Goal: Find specific page/section

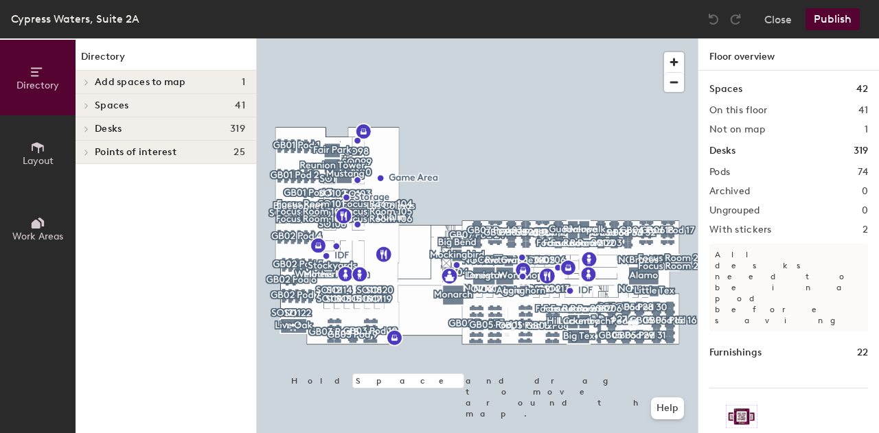
click at [89, 127] on icon at bounding box center [86, 129] width 5 height 7
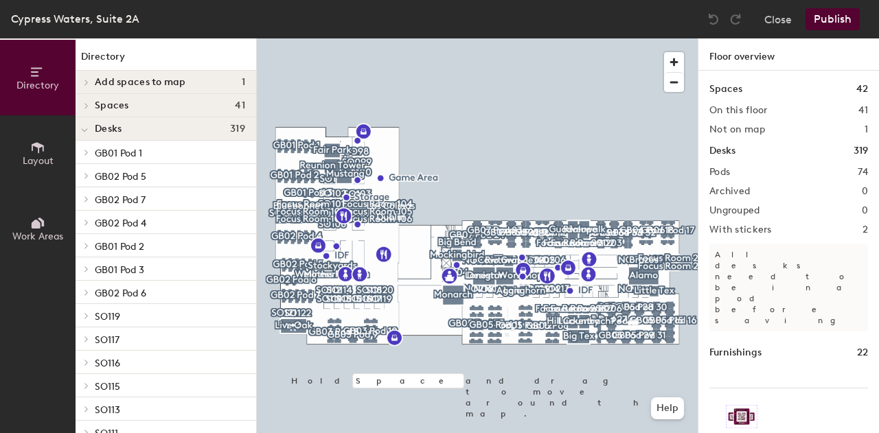
click at [113, 102] on span "Spaces" at bounding box center [112, 105] width 34 height 11
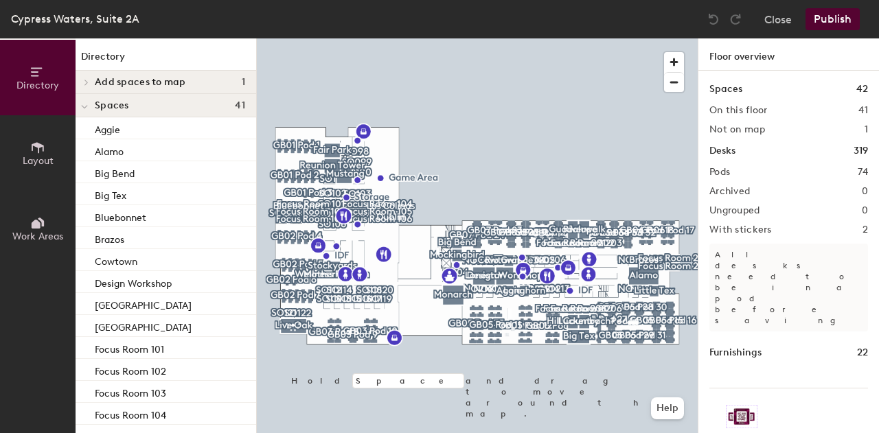
click at [89, 84] on span at bounding box center [86, 82] width 12 height 7
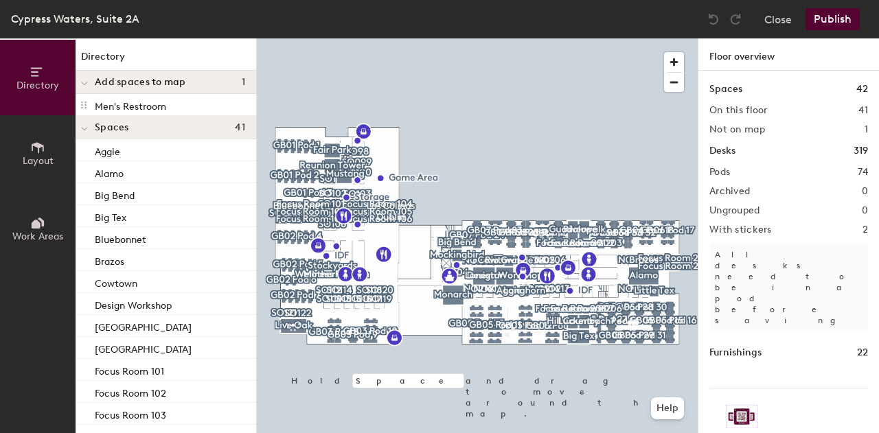
click at [89, 84] on div at bounding box center [85, 82] width 18 height 23
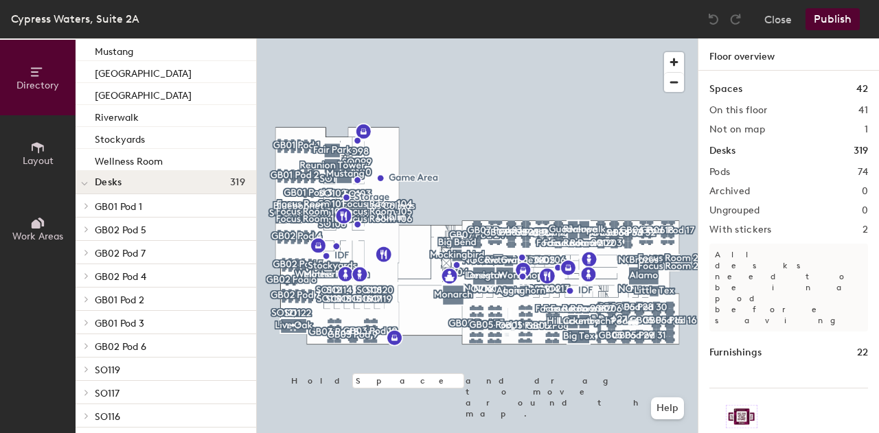
scroll to position [849, 0]
click at [26, 222] on button "Work Areas" at bounding box center [38, 229] width 76 height 76
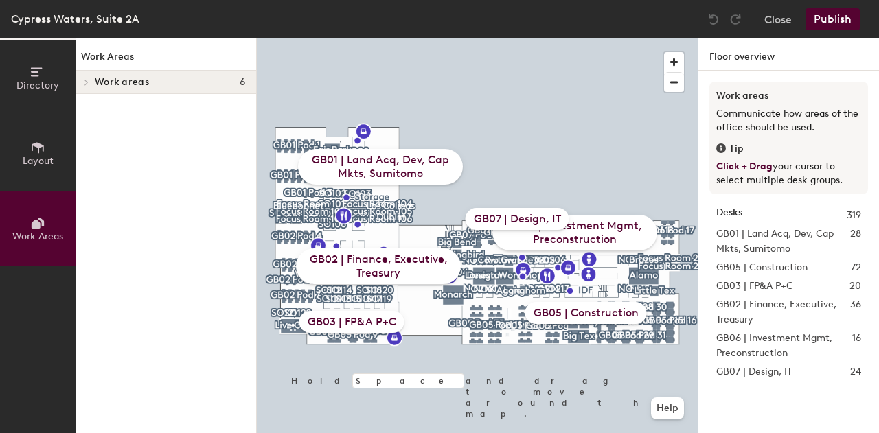
scroll to position [0, 0]
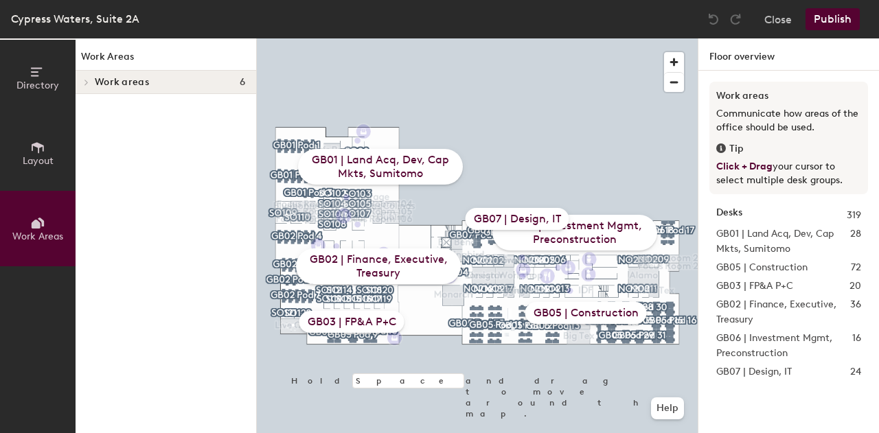
click at [194, 80] on h4 "Work areas 6" at bounding box center [170, 82] width 150 height 11
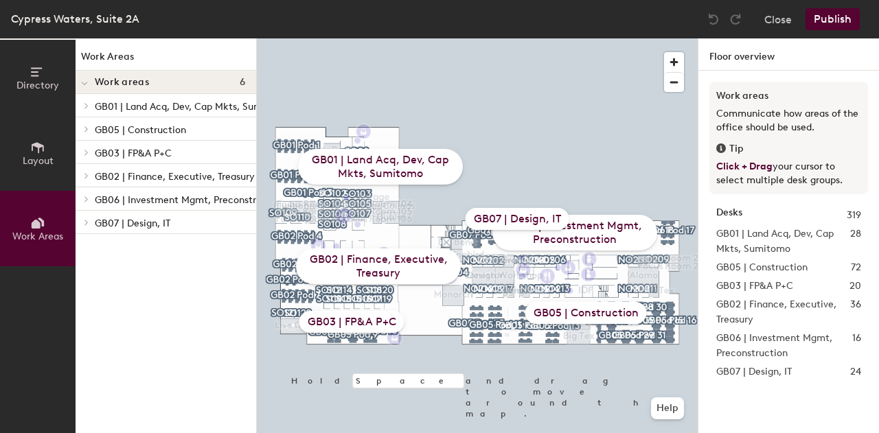
click at [126, 109] on p "GB01 | Land Acq, Dev, Cap Mkts, Sumitomo" at bounding box center [192, 106] width 194 height 18
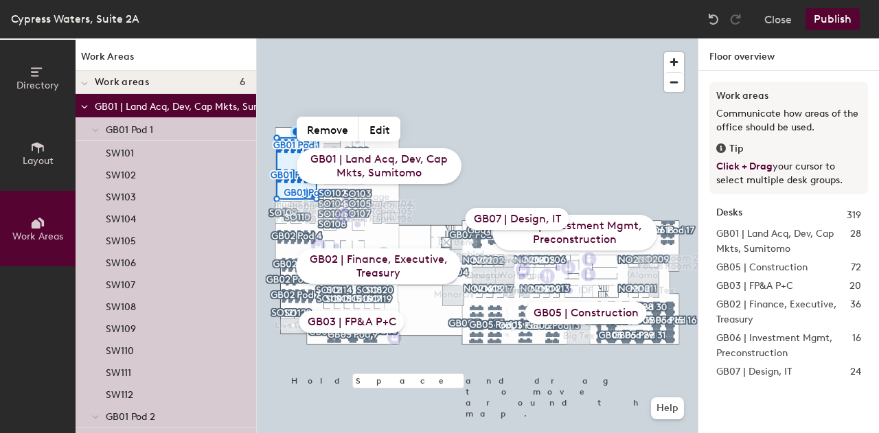
click at [126, 109] on p "GB01 | Land Acq, Dev, Cap Mkts, Sumitomo" at bounding box center [192, 106] width 194 height 18
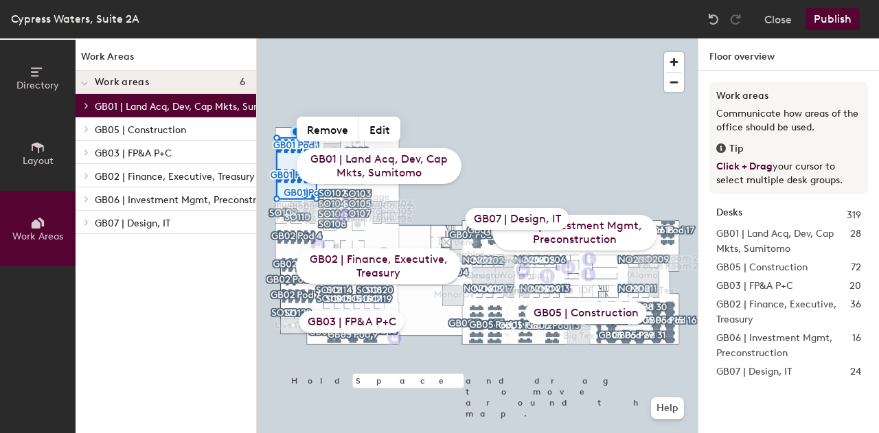
click at [95, 87] on div "Work areas 6" at bounding box center [166, 82] width 181 height 23
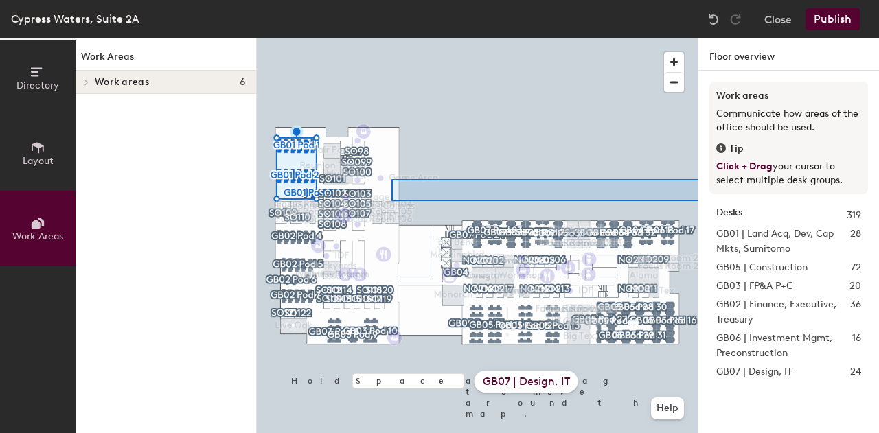
click at [866, 180] on div "Directory Layout Work Areas Work Areas Work areas 6 GB01 | Land Acq, Dev, Cap M…" at bounding box center [439, 235] width 879 height 395
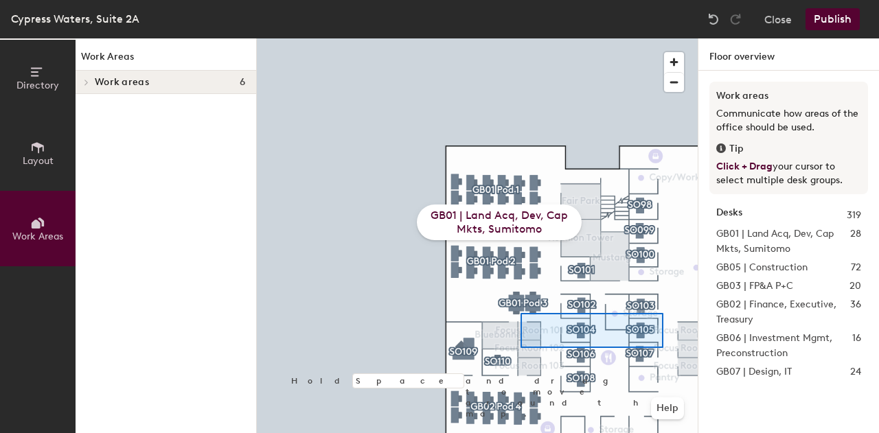
click at [519, 38] on div at bounding box center [477, 38] width 441 height 0
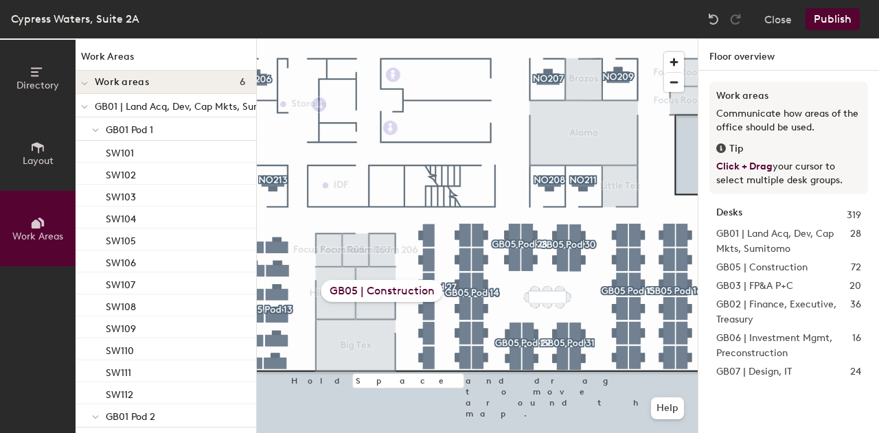
click at [82, 108] on icon at bounding box center [84, 106] width 7 height 5
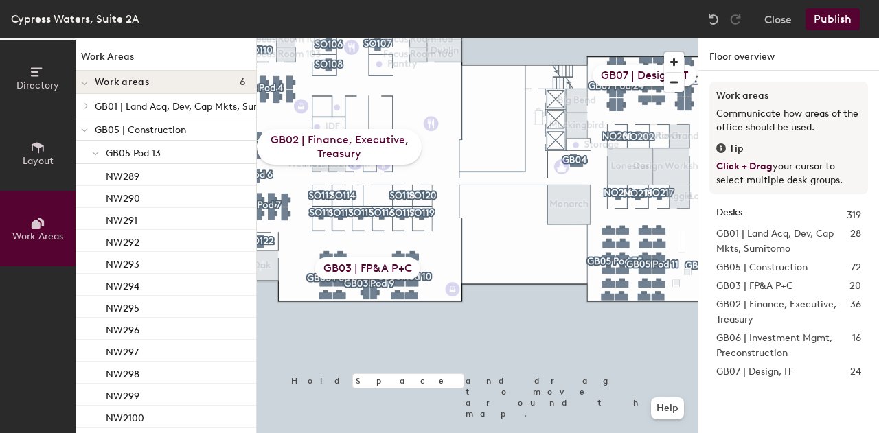
click at [95, 153] on icon at bounding box center [95, 153] width 7 height 5
click at [84, 133] on icon at bounding box center [84, 130] width 7 height 5
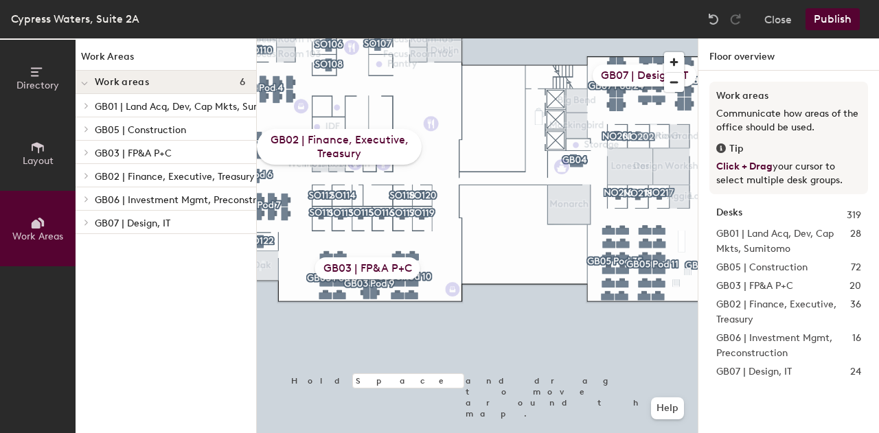
click at [36, 75] on icon at bounding box center [36, 71] width 11 height 9
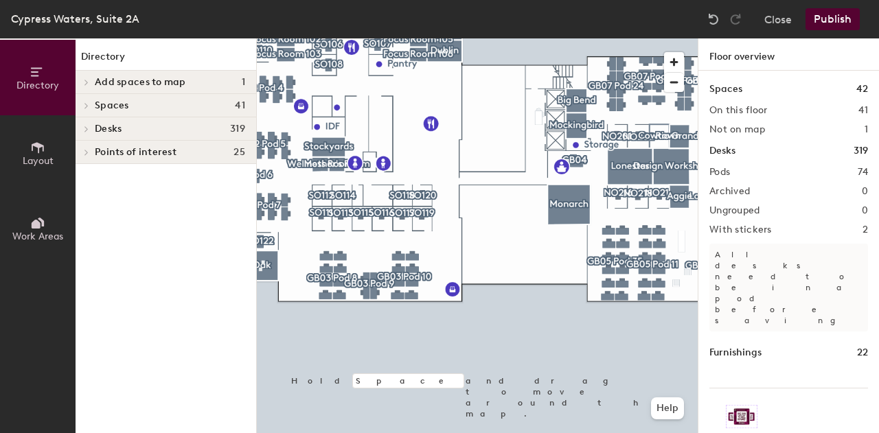
click at [88, 126] on icon at bounding box center [86, 129] width 5 height 7
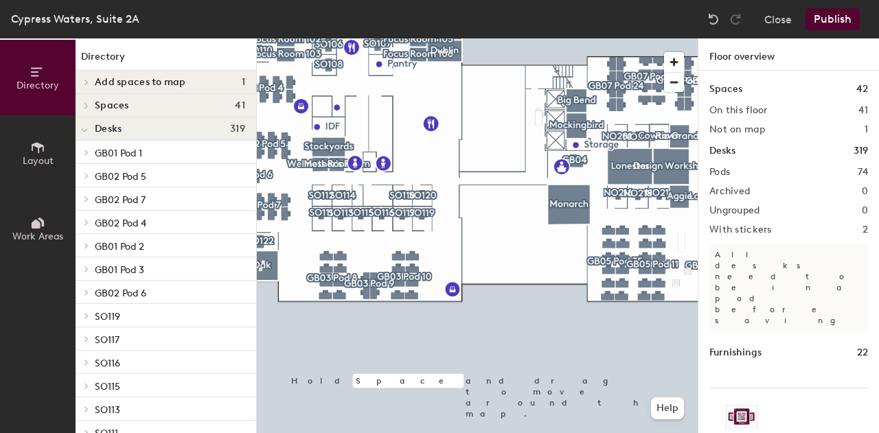
click at [89, 316] on icon at bounding box center [86, 316] width 5 height 7
click at [89, 316] on div at bounding box center [85, 315] width 18 height 23
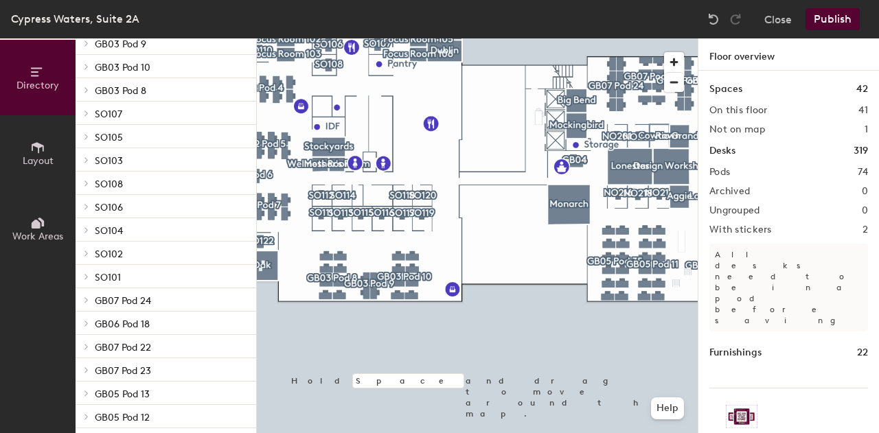
scroll to position [412, 0]
click at [85, 295] on div at bounding box center [85, 300] width 18 height 23
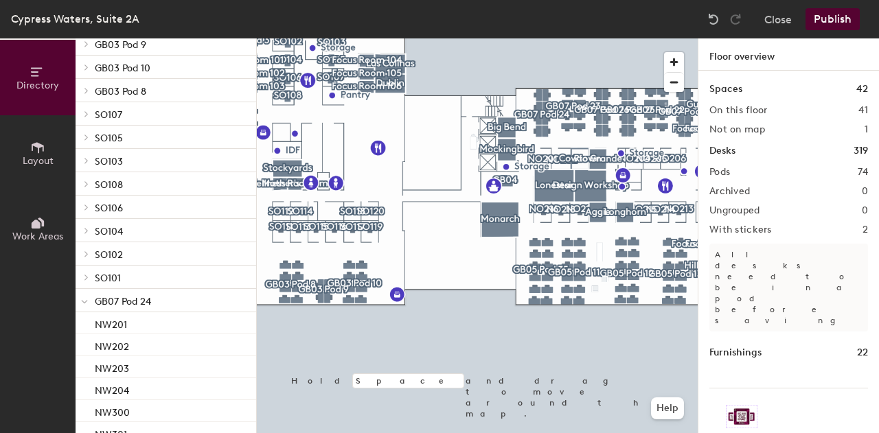
click at [24, 226] on button "Work Areas" at bounding box center [38, 229] width 76 height 76
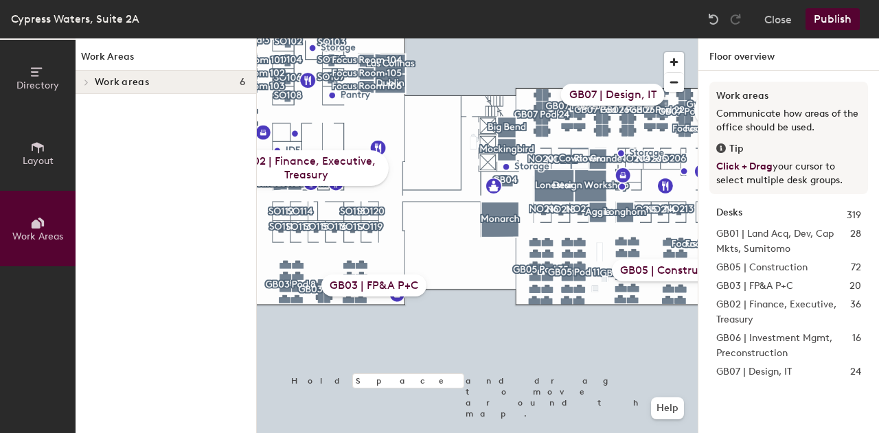
scroll to position [0, 0]
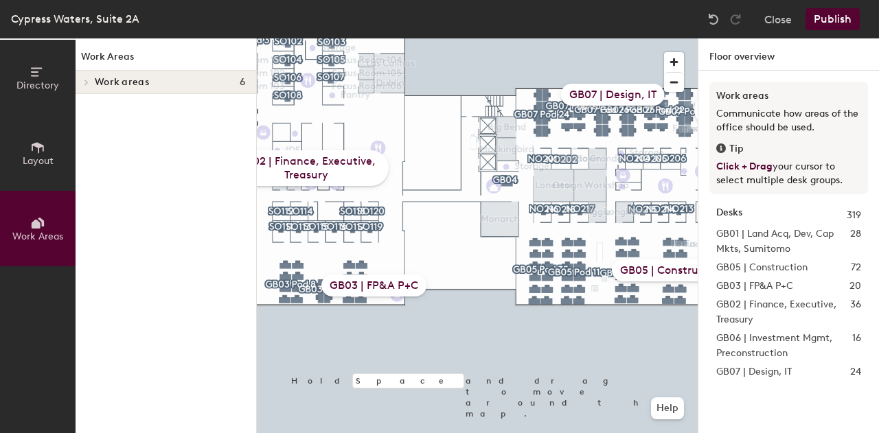
click at [30, 123] on button "Layout" at bounding box center [38, 153] width 76 height 76
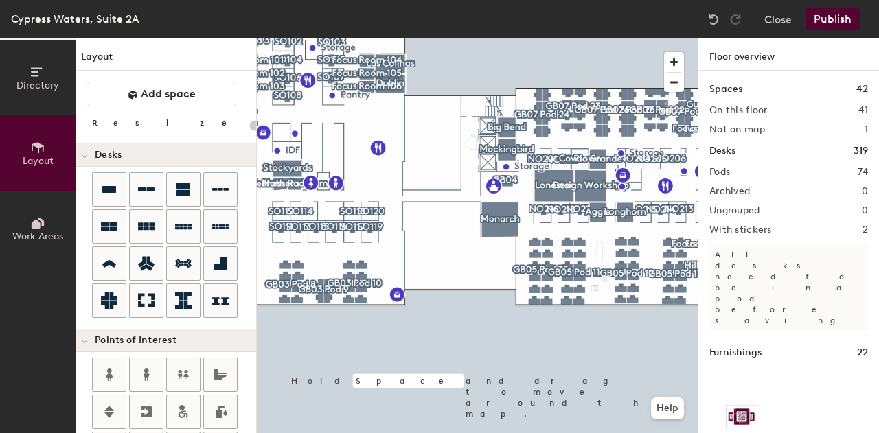
click at [39, 82] on span "Directory" at bounding box center [37, 86] width 43 height 12
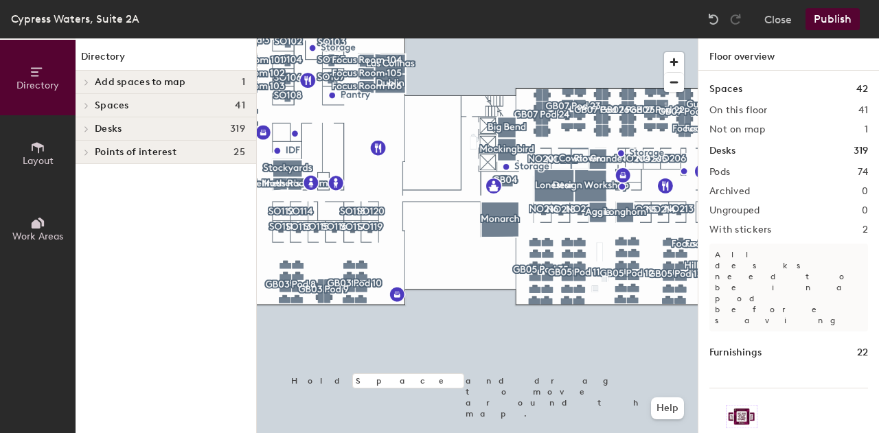
click at [115, 136] on div "Desks 319" at bounding box center [166, 128] width 181 height 23
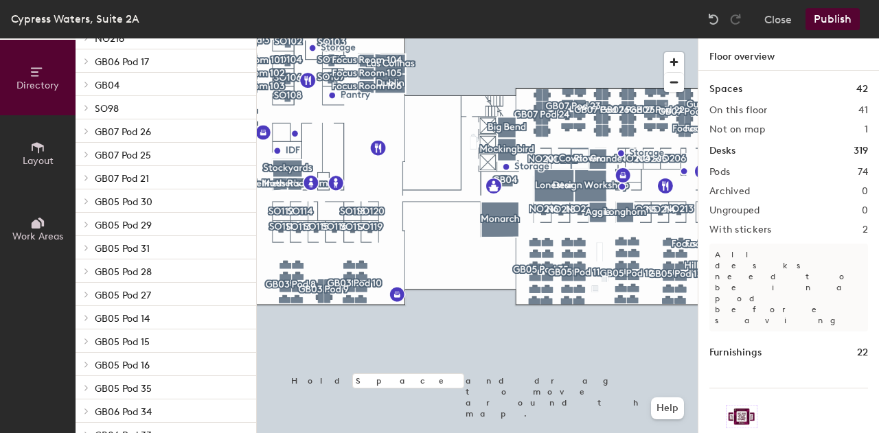
scroll to position [1469, 0]
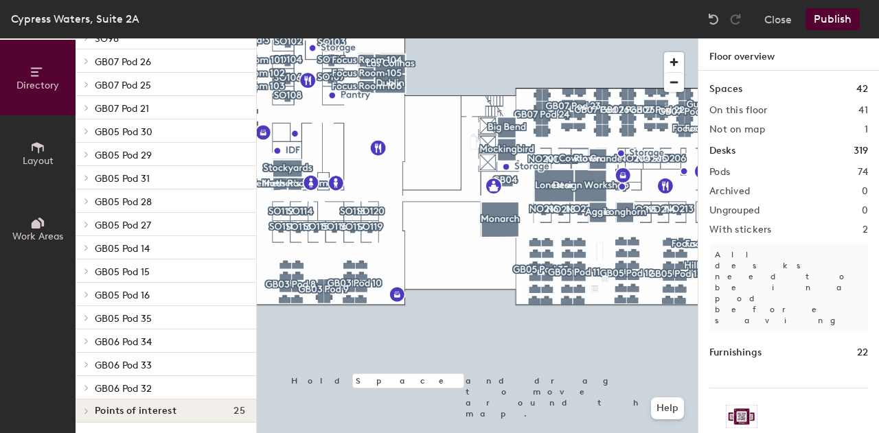
click at [121, 220] on span "GB05 Pod 27" at bounding box center [123, 226] width 56 height 12
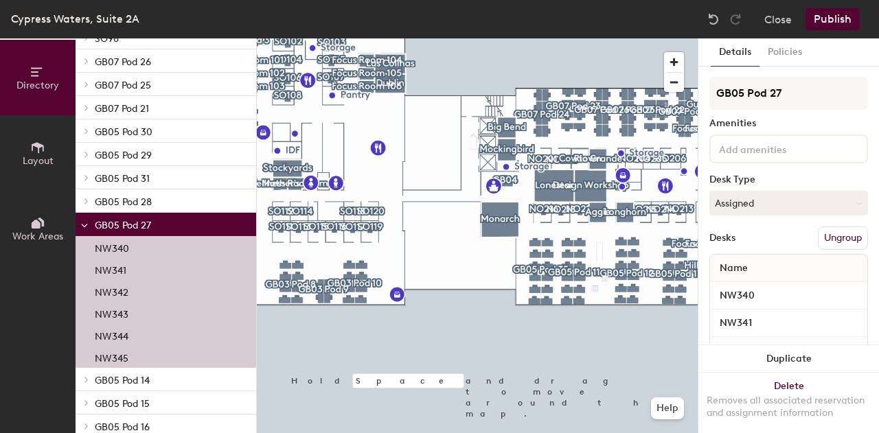
click at [112, 257] on div "NW340" at bounding box center [166, 247] width 181 height 22
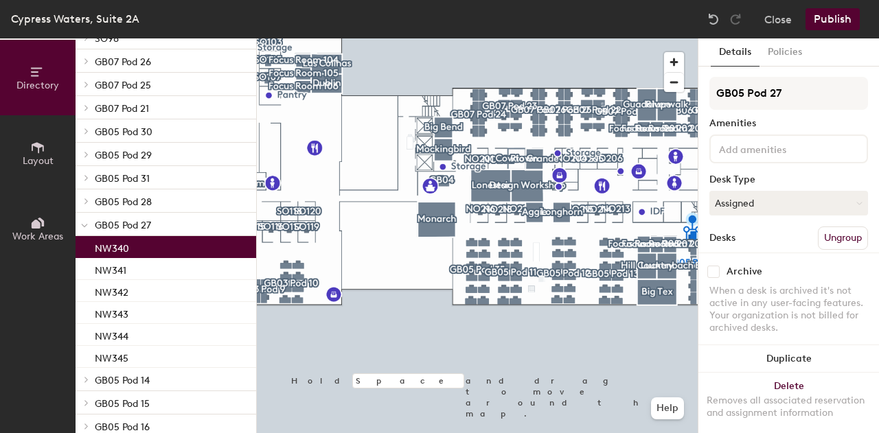
click at [88, 223] on div at bounding box center [85, 224] width 18 height 23
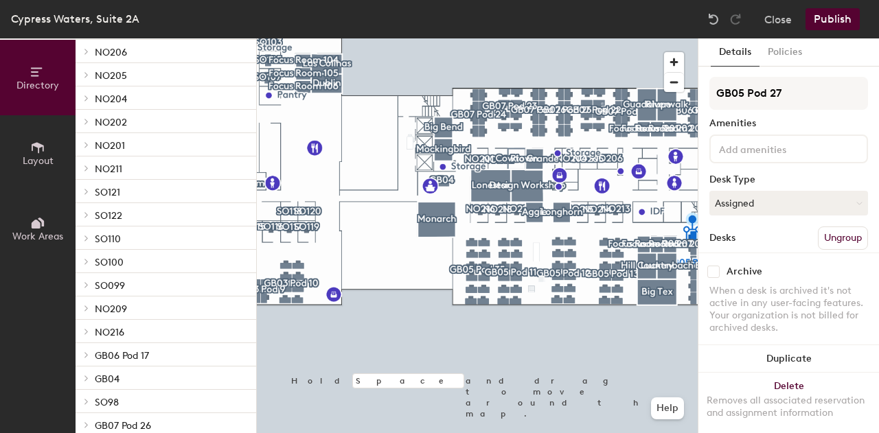
scroll to position [1103, 0]
click at [88, 194] on icon at bounding box center [86, 193] width 5 height 7
click at [88, 194] on div at bounding box center [85, 193] width 18 height 23
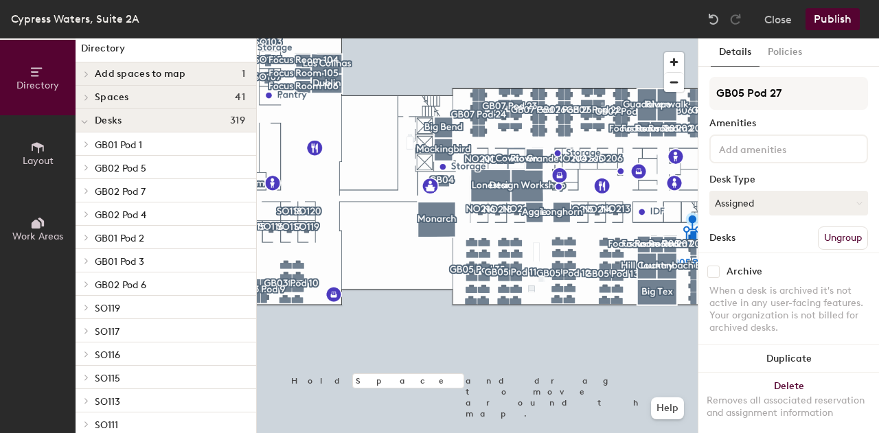
scroll to position [0, 0]
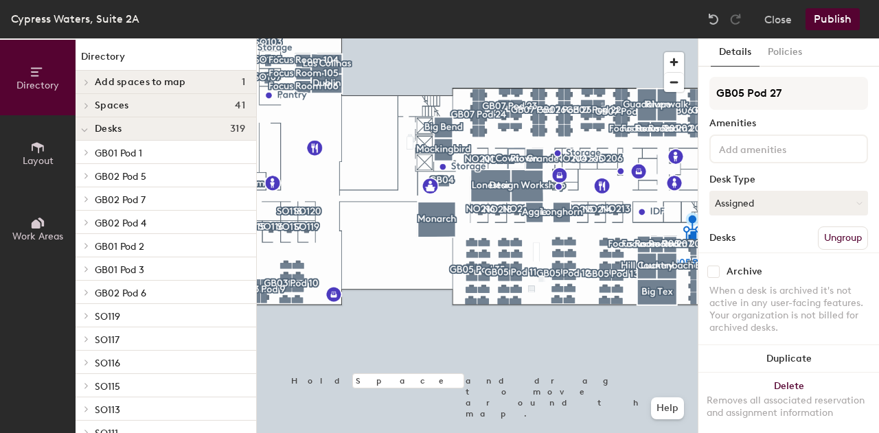
click at [37, 211] on button "Work Areas" at bounding box center [38, 229] width 76 height 76
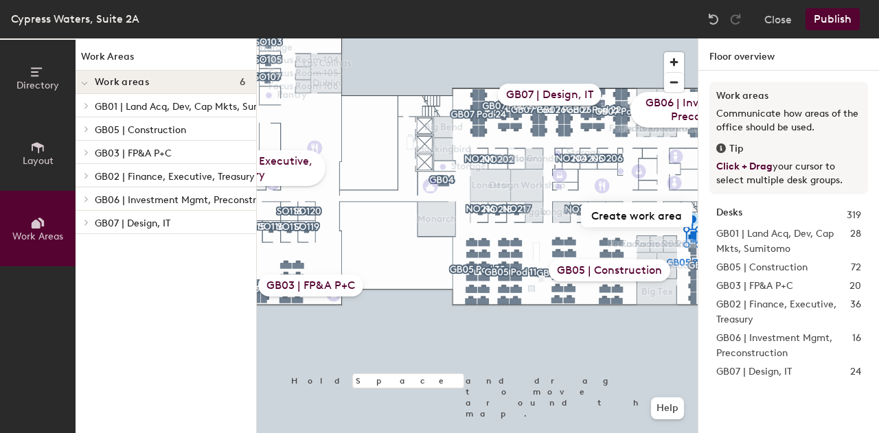
click at [34, 76] on icon at bounding box center [37, 72] width 15 height 15
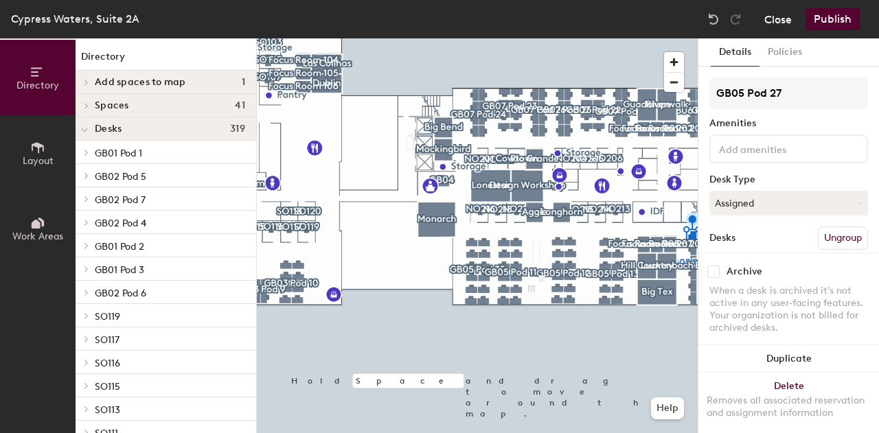
click at [767, 23] on button "Close" at bounding box center [778, 19] width 27 height 22
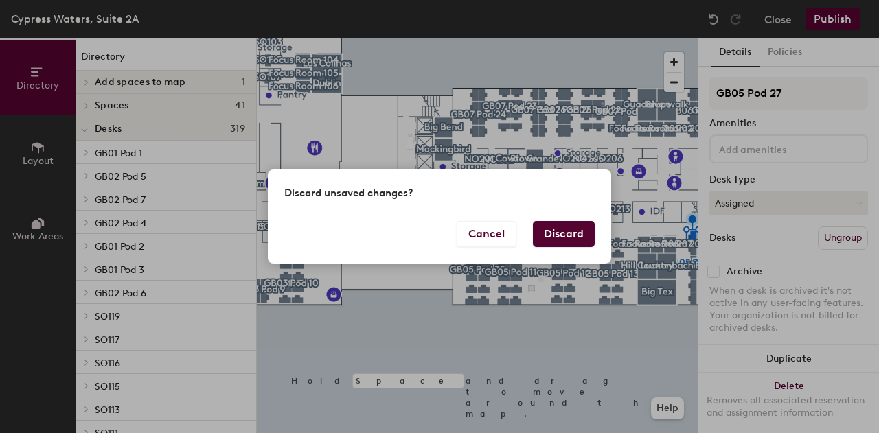
click at [571, 233] on button "Discard" at bounding box center [564, 234] width 62 height 26
